Goal: Task Accomplishment & Management: Manage account settings

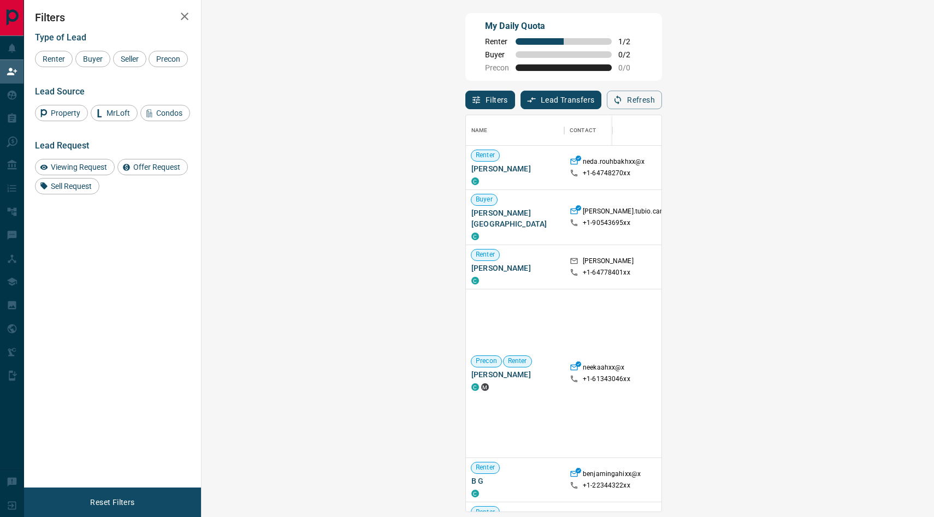
scroll to position [396, 709]
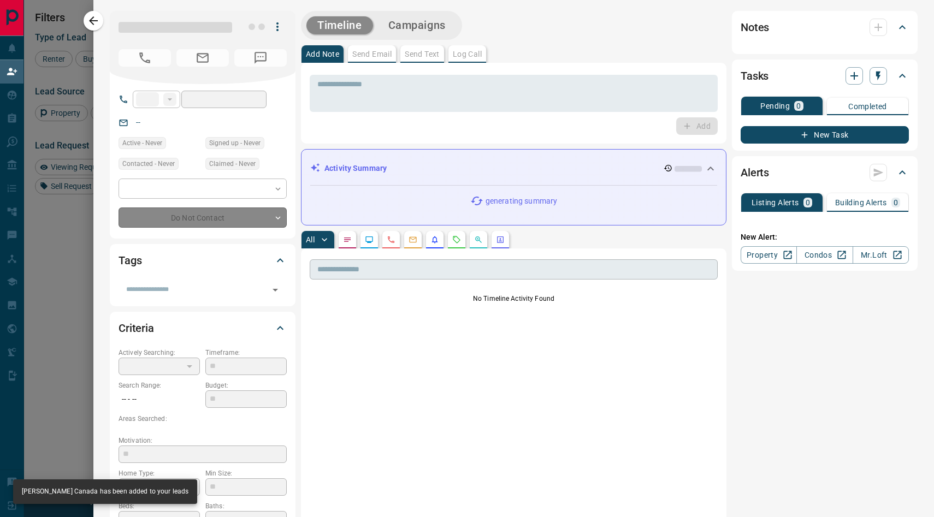
type input "**"
type input "**********"
type input "**"
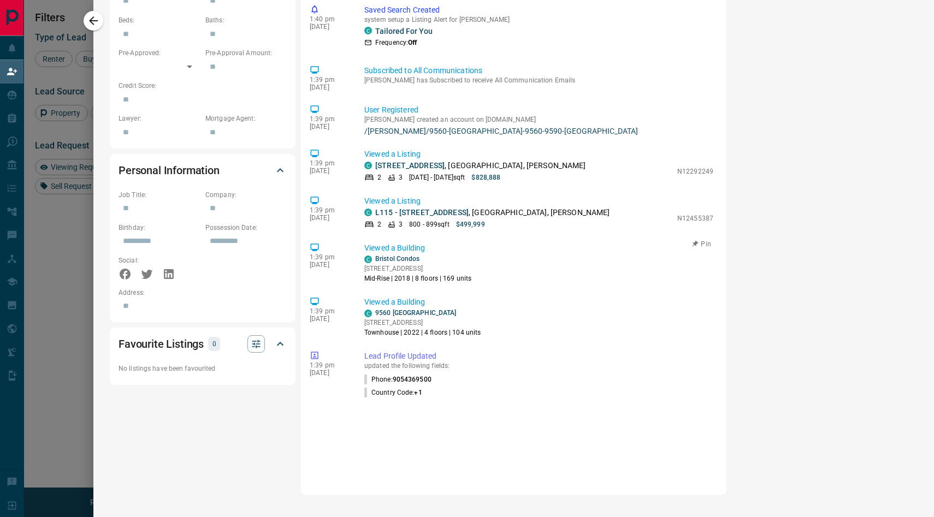
scroll to position [0, 0]
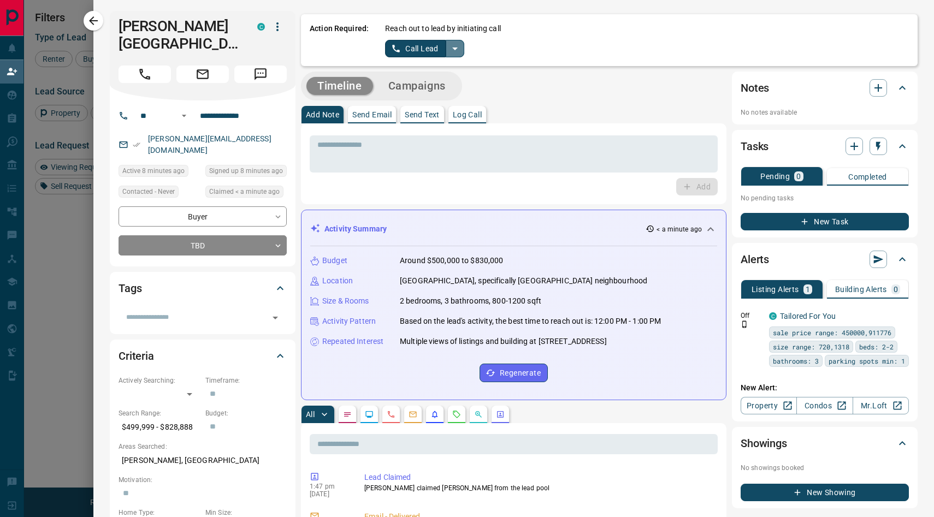
click at [460, 50] on icon "split button" at bounding box center [454, 48] width 13 height 13
click at [429, 90] on li "Log Manual Call" at bounding box center [424, 86] width 67 height 16
click at [426, 53] on button "Log Manual Call" at bounding box center [421, 48] width 72 height 17
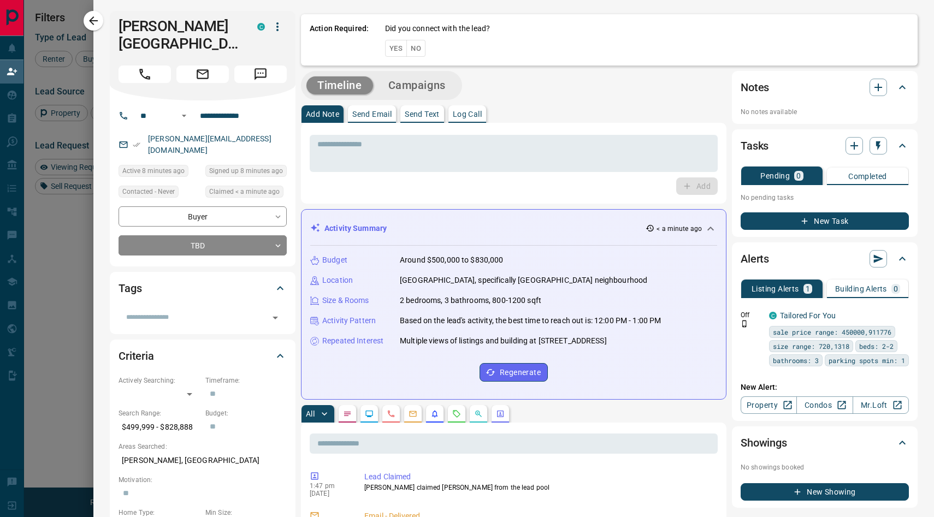
click at [387, 46] on button "Yes" at bounding box center [396, 48] width 22 height 17
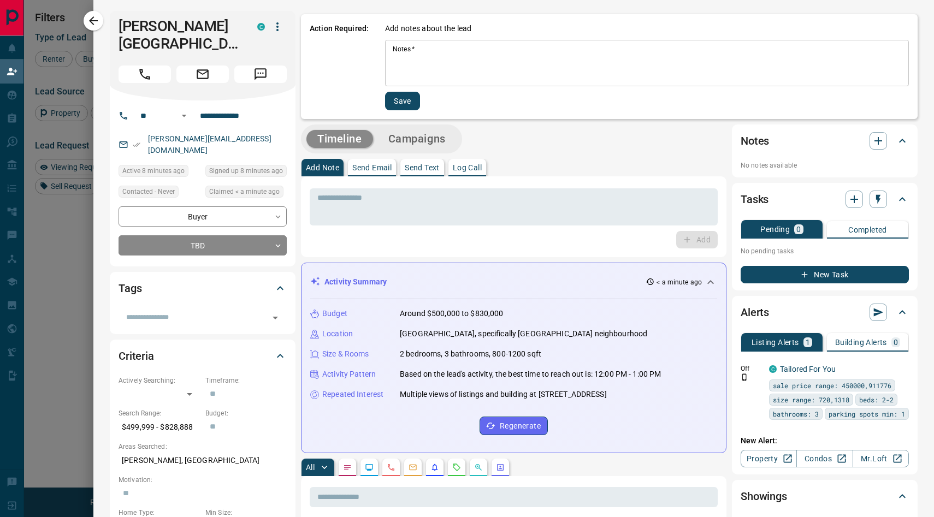
click at [436, 63] on textarea "Notes   *" at bounding box center [647, 63] width 508 height 37
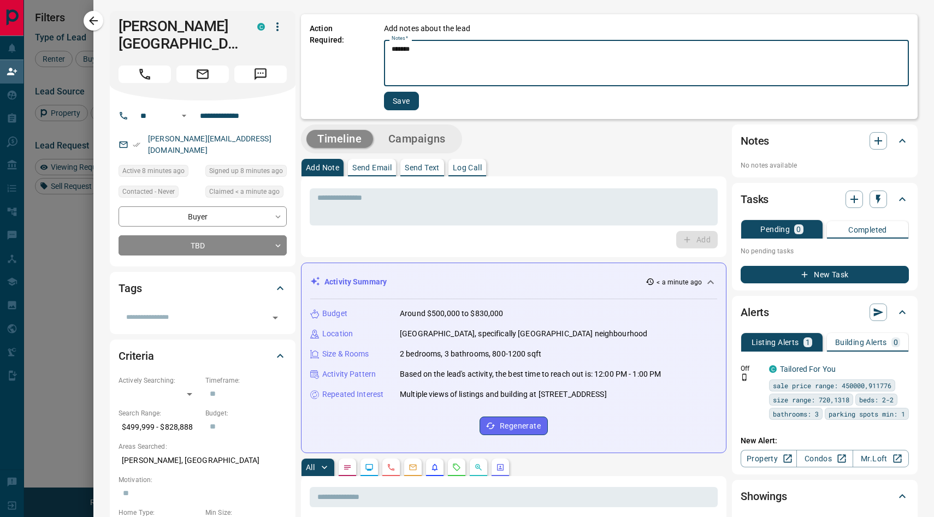
type textarea "*******"
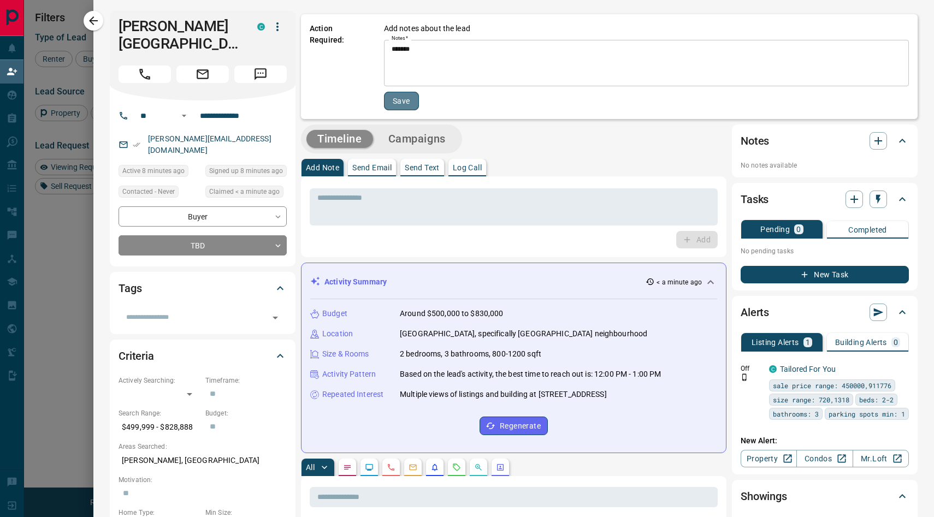
click at [403, 100] on button "Save" at bounding box center [401, 101] width 35 height 19
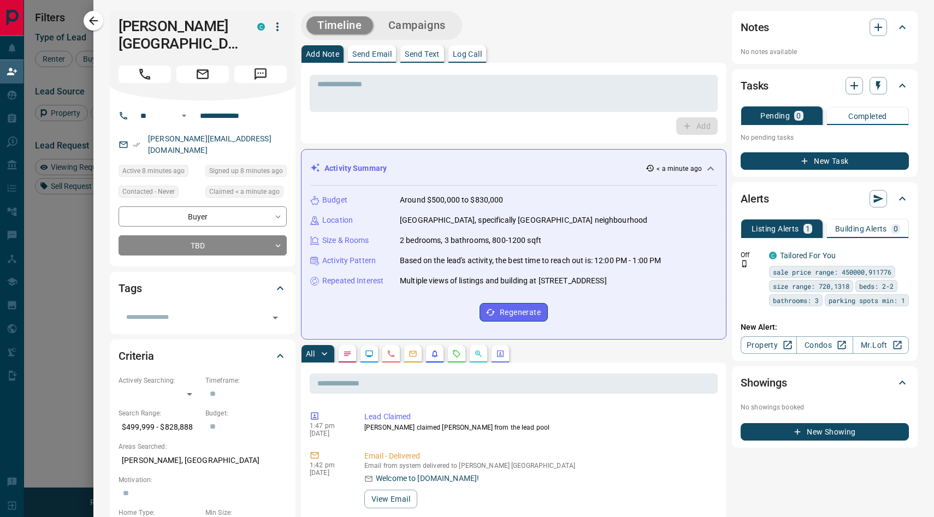
click at [66, 314] on div at bounding box center [467, 258] width 934 height 517
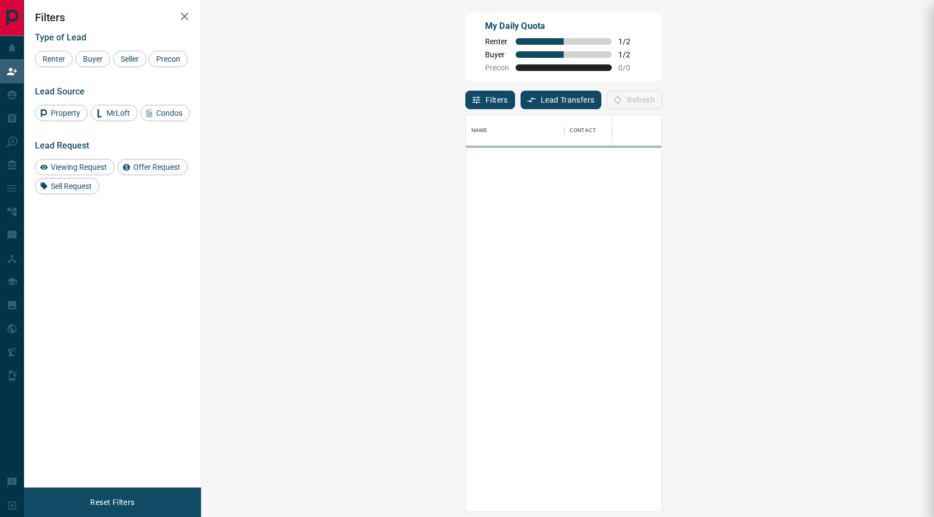
scroll to position [396, 709]
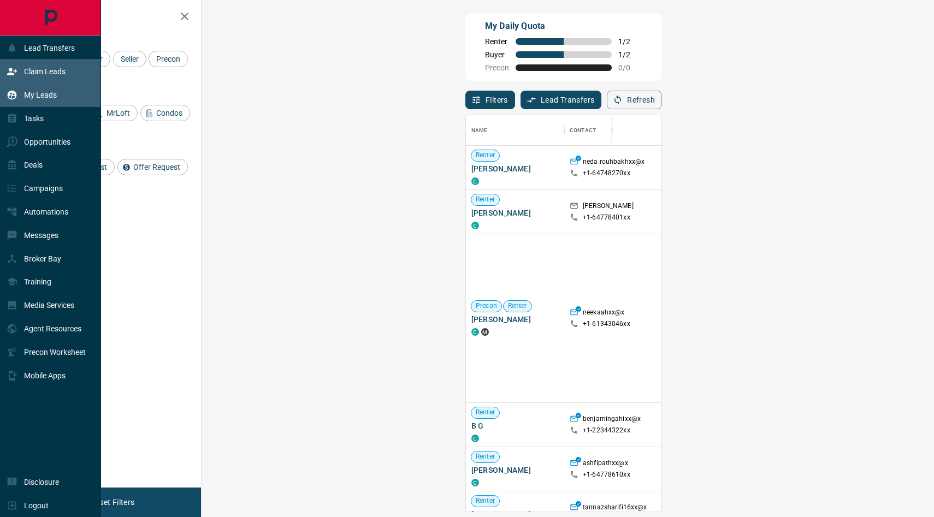
click at [38, 97] on p "My Leads" at bounding box center [40, 95] width 33 height 9
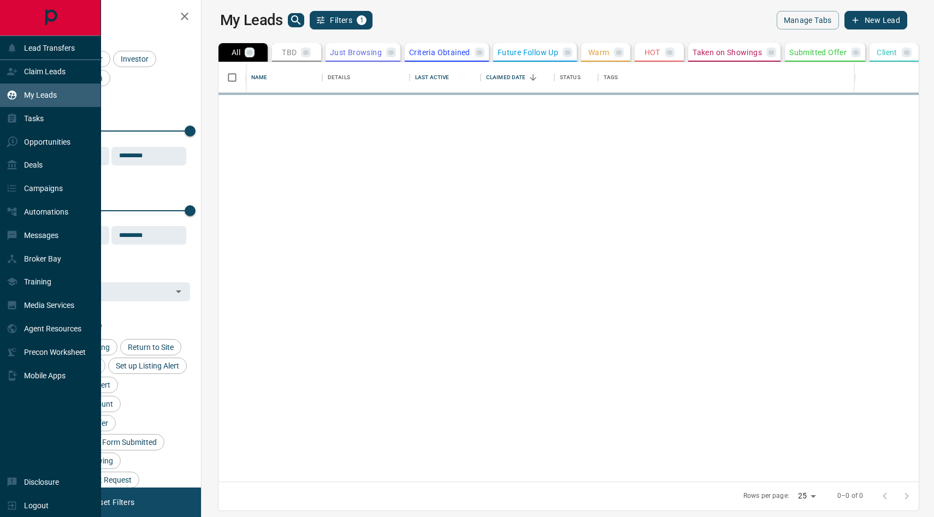
scroll to position [419, 727]
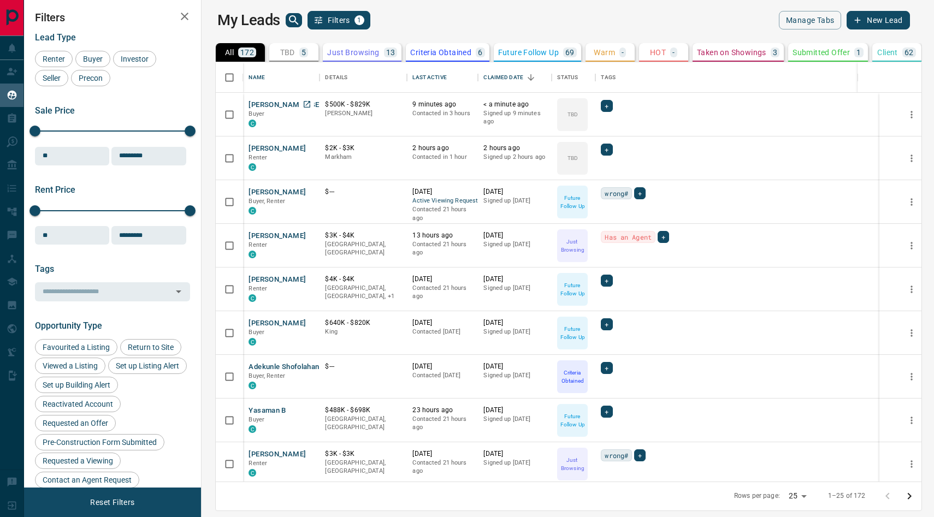
click at [255, 103] on button "[PERSON_NAME] [GEOGRAPHIC_DATA]" at bounding box center [314, 105] width 133 height 10
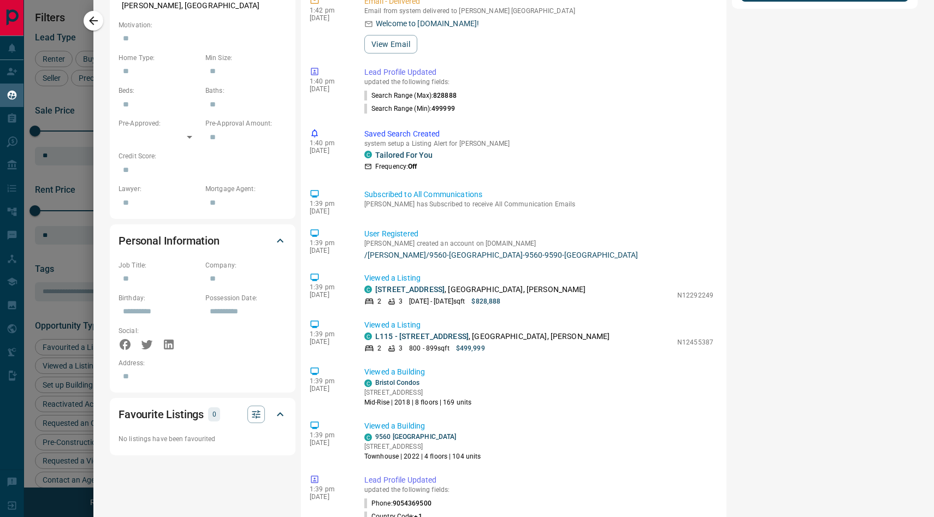
scroll to position [590, 0]
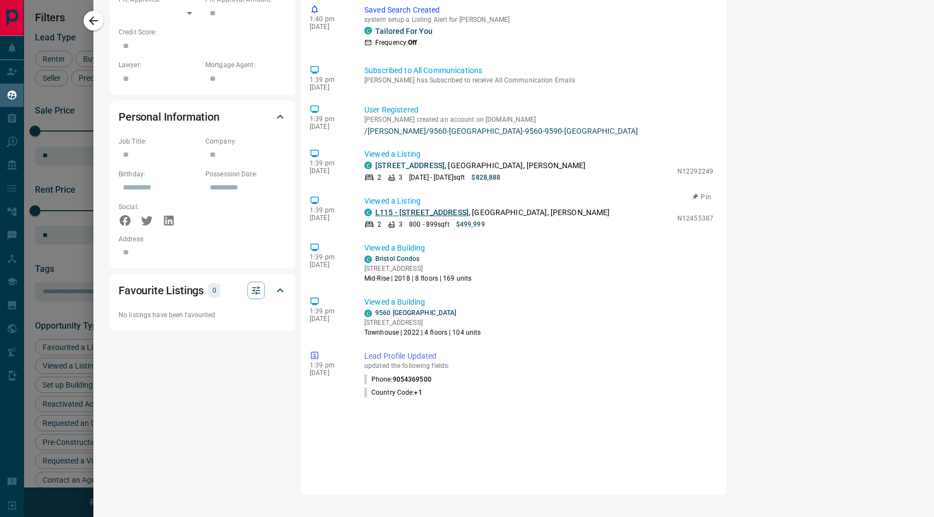
click at [451, 215] on link "L115 - [STREET_ADDRESS]" at bounding box center [421, 212] width 93 height 9
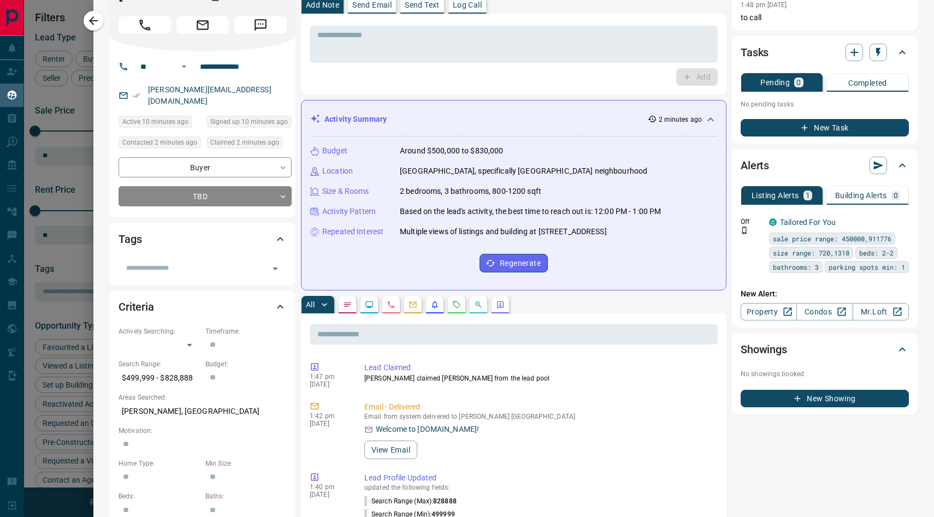
scroll to position [0, 0]
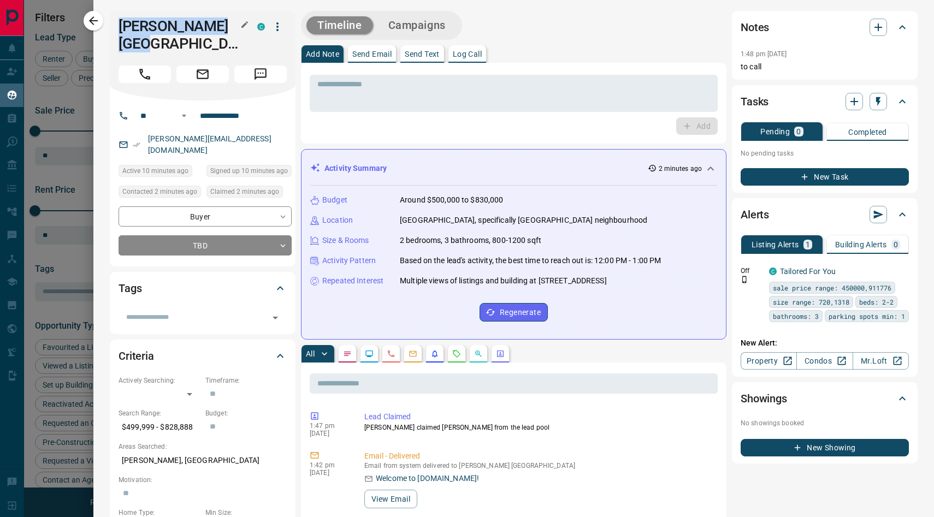
drag, startPoint x: 120, startPoint y: 27, endPoint x: 178, endPoint y: 47, distance: 62.0
click at [178, 47] on h1 "[PERSON_NAME] [GEOGRAPHIC_DATA]" at bounding box center [179, 34] width 122 height 35
copy h1 "[PERSON_NAME] [GEOGRAPHIC_DATA]"
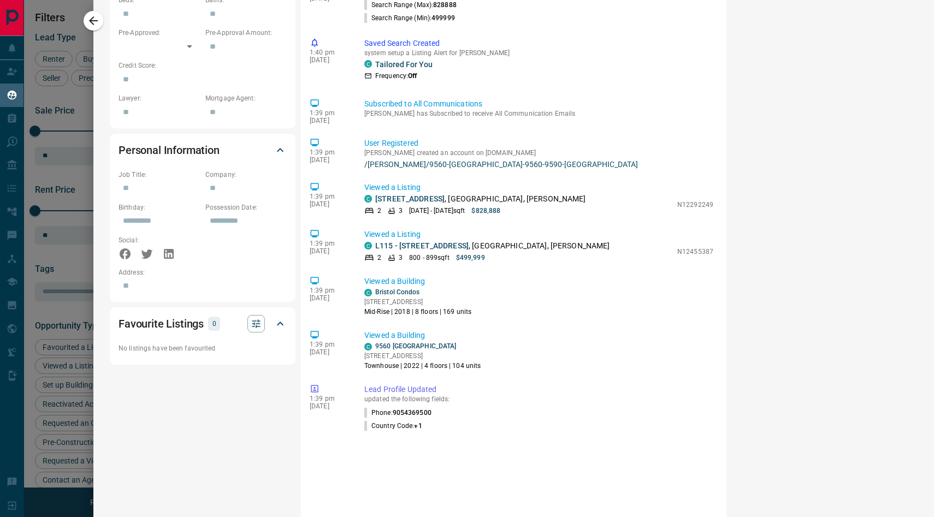
scroll to position [545, 0]
click at [422, 342] on p "Viewed a Building" at bounding box center [538, 335] width 349 height 11
click at [440, 204] on link "[STREET_ADDRESS]" at bounding box center [409, 199] width 69 height 9
click at [694, 210] on p "N12292249" at bounding box center [695, 205] width 36 height 10
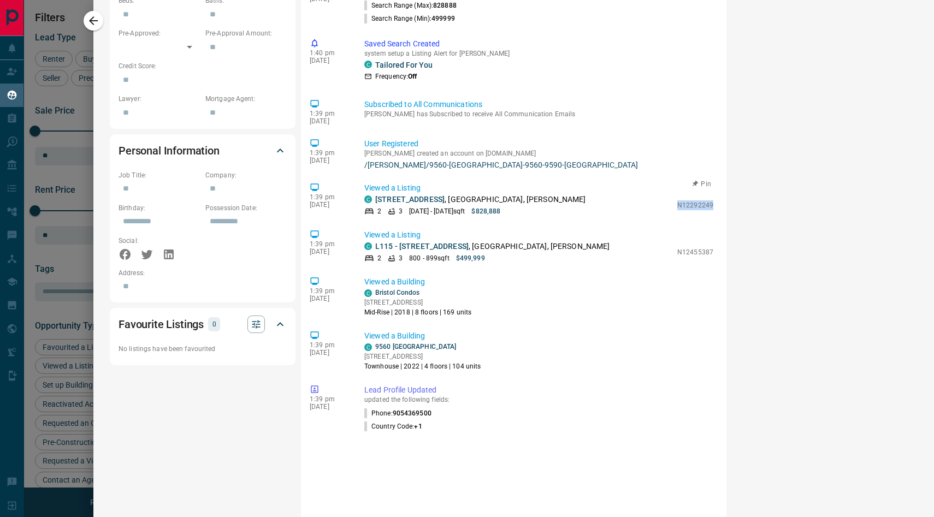
copy p "N12292249"
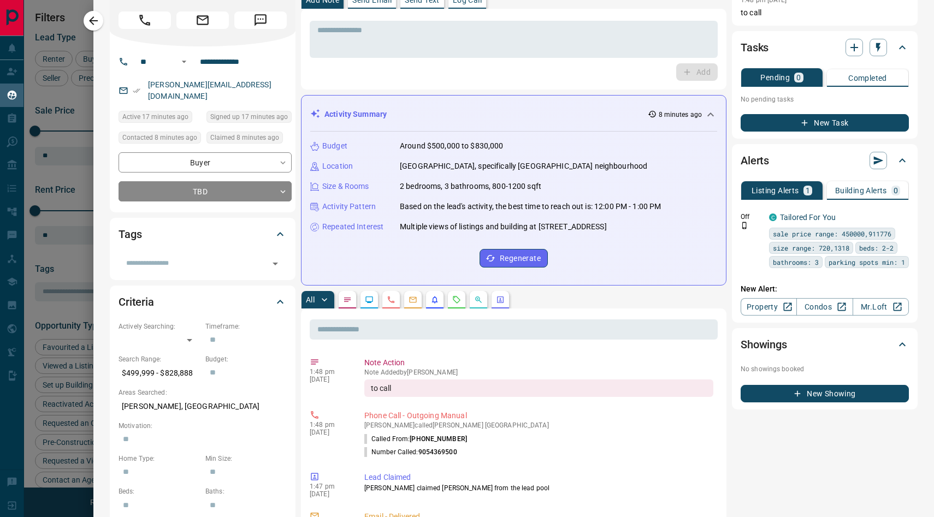
scroll to position [0, 0]
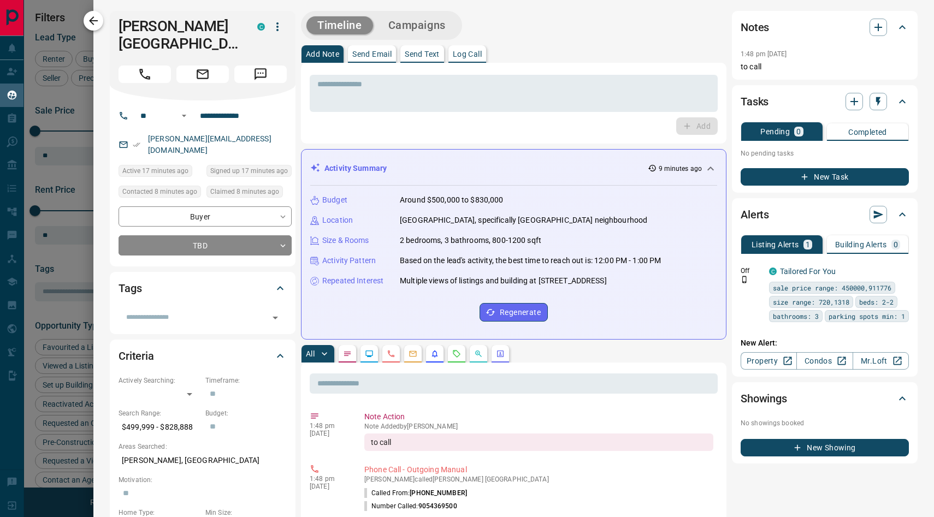
click at [92, 22] on icon "button" at bounding box center [93, 20] width 9 height 9
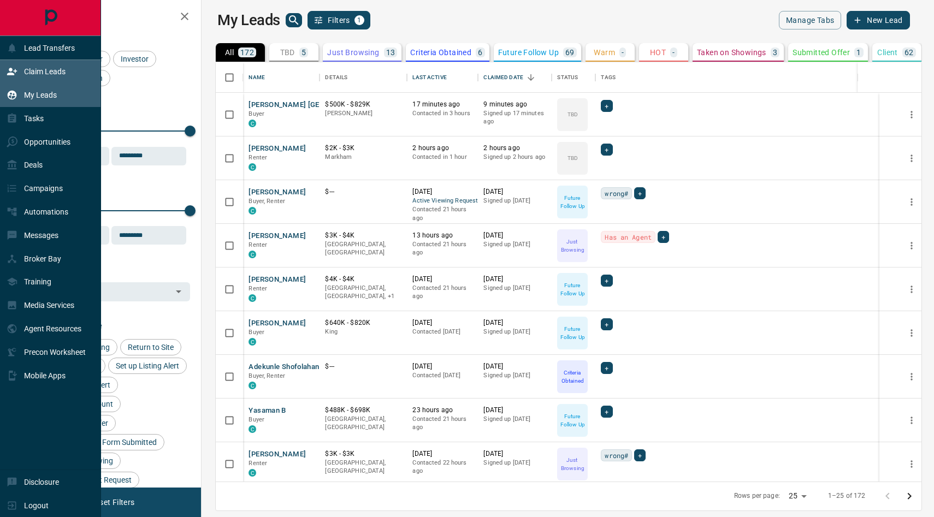
click at [60, 70] on p "Claim Leads" at bounding box center [44, 71] width 41 height 9
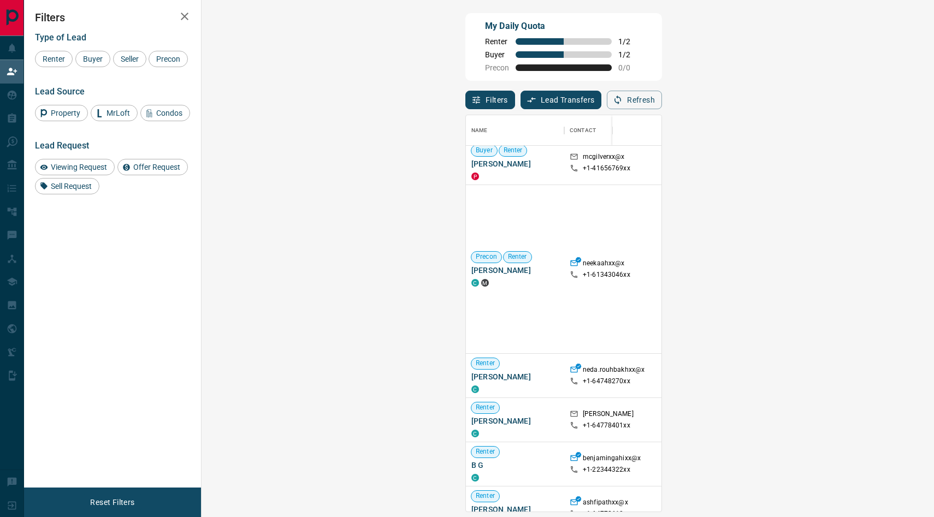
scroll to position [5, 0]
drag, startPoint x: 216, startPoint y: 268, endPoint x: 286, endPoint y: 272, distance: 70.0
click at [471, 272] on span "[PERSON_NAME]" at bounding box center [514, 269] width 87 height 11
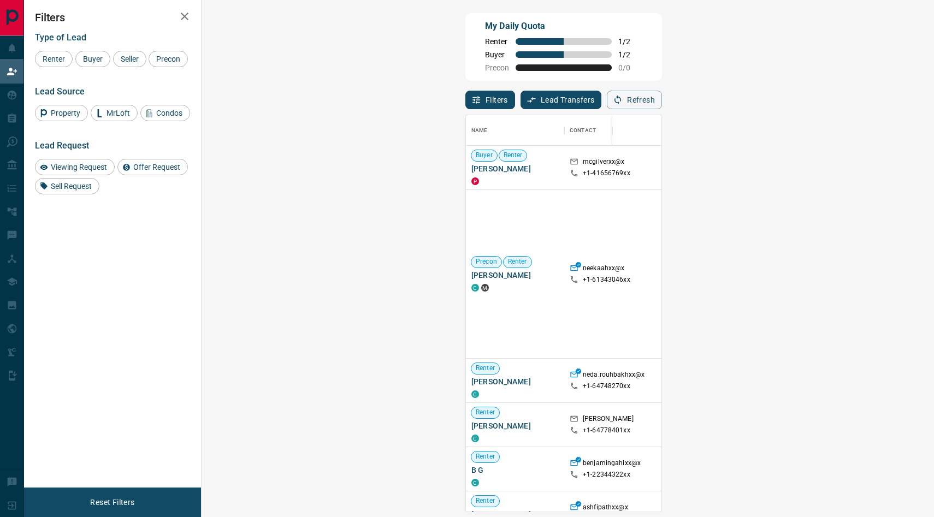
click at [188, 15] on icon "button" at bounding box center [184, 16] width 13 height 13
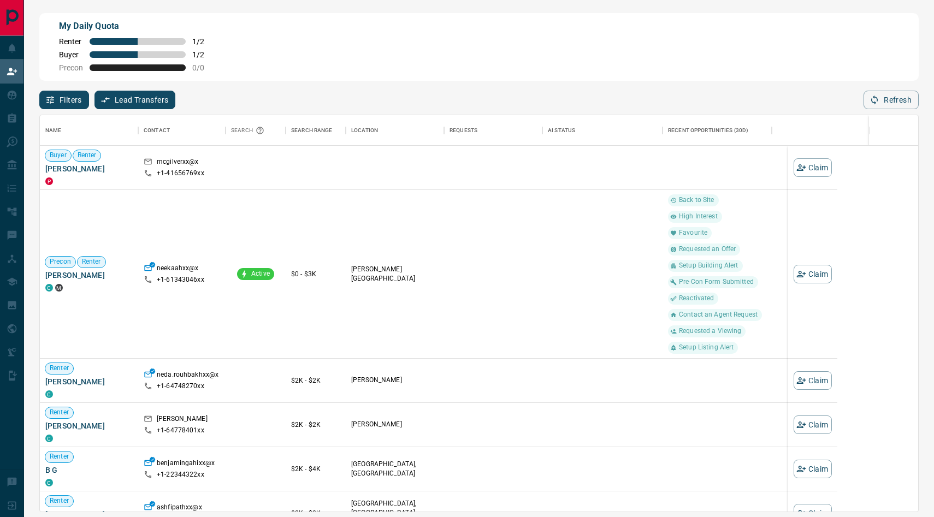
scroll to position [396, 878]
